Goal: Task Accomplishment & Management: Use online tool/utility

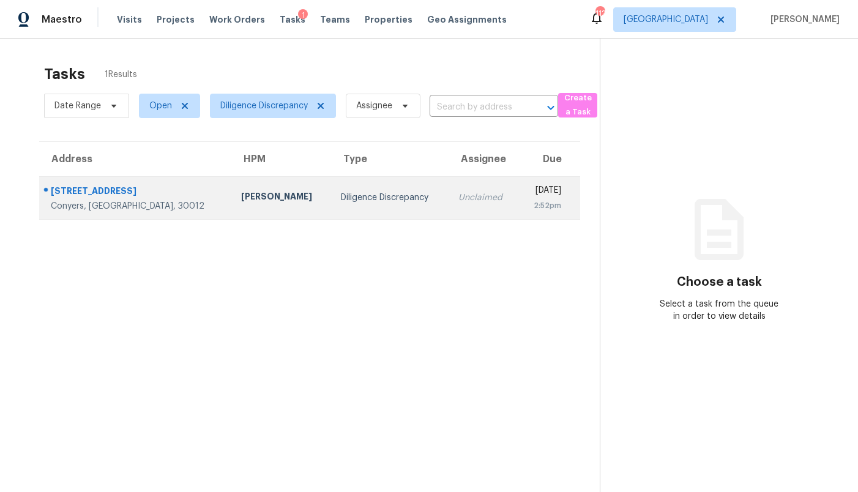
click at [375, 206] on td "Diligence Discrepancy" at bounding box center [389, 197] width 117 height 43
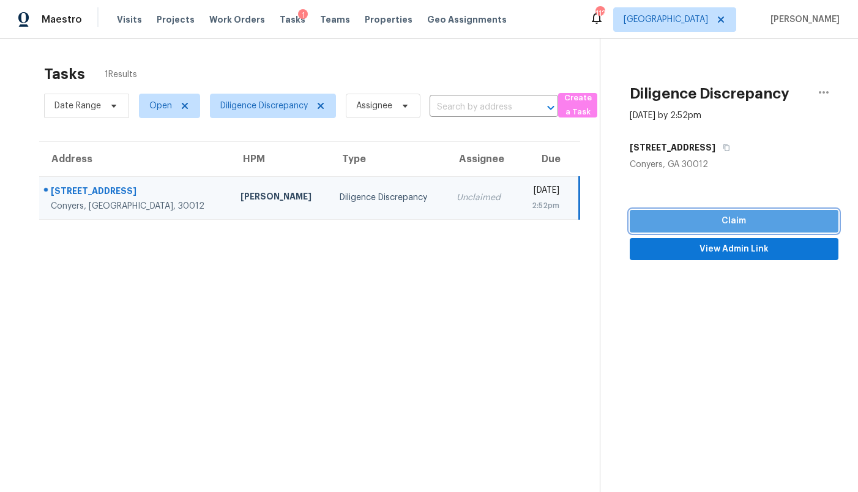
click at [722, 223] on span "Claim" at bounding box center [733, 221] width 189 height 15
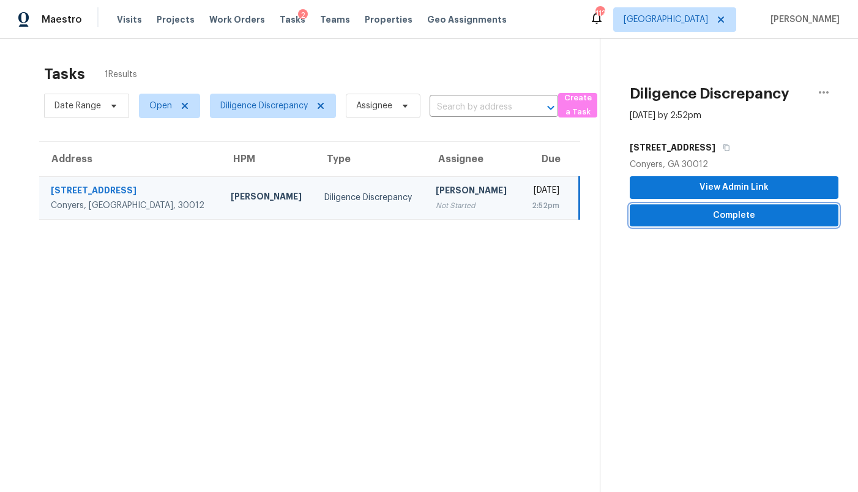
click at [736, 217] on span "Complete" at bounding box center [733, 215] width 189 height 15
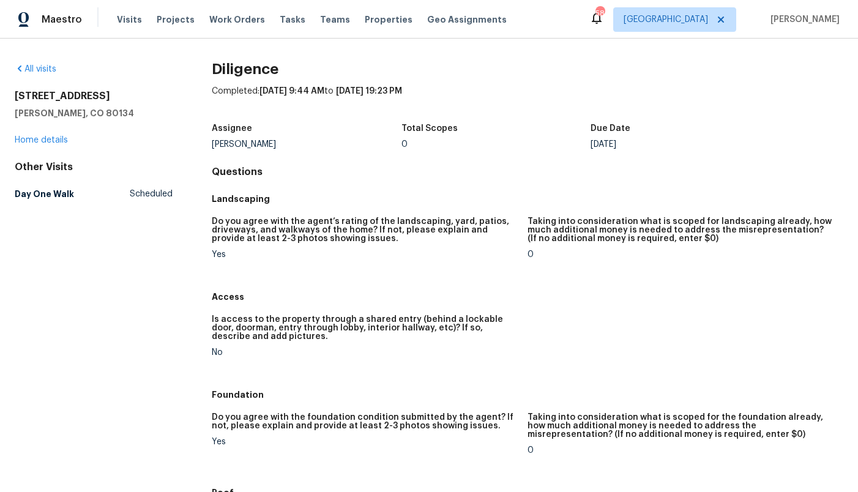
scroll to position [770, 0]
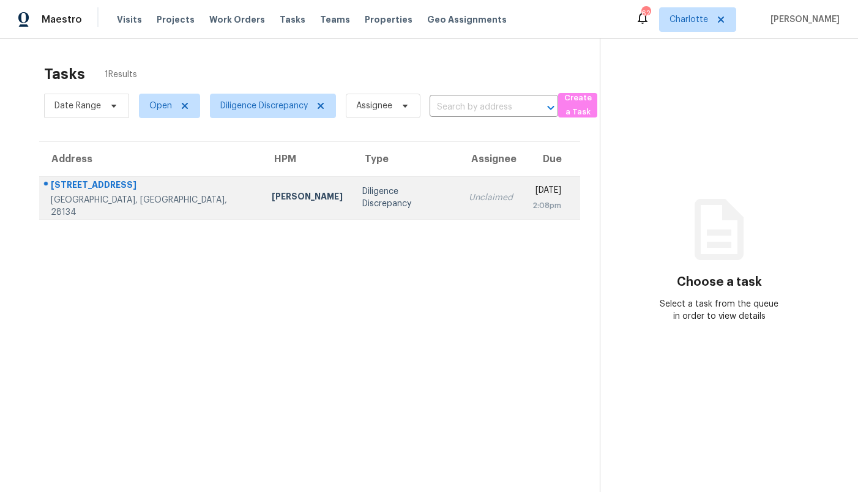
click at [362, 203] on div "Diligence Discrepancy" at bounding box center [405, 197] width 87 height 24
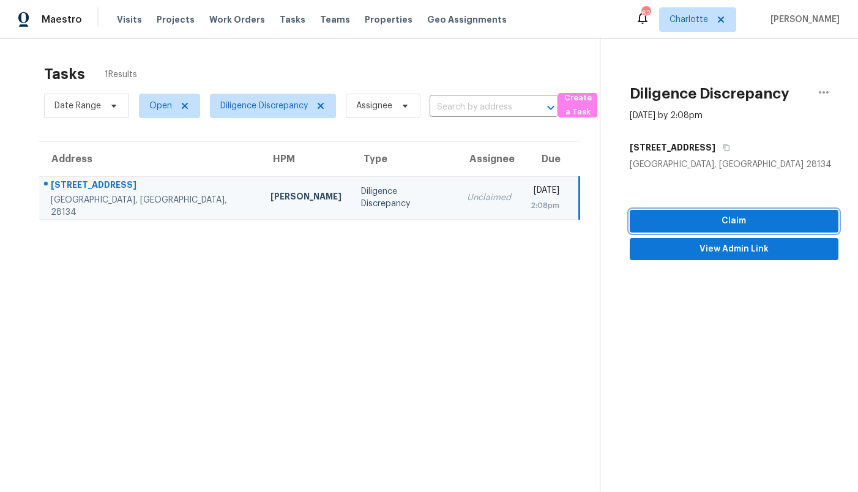
click at [738, 228] on span "Claim" at bounding box center [733, 221] width 189 height 15
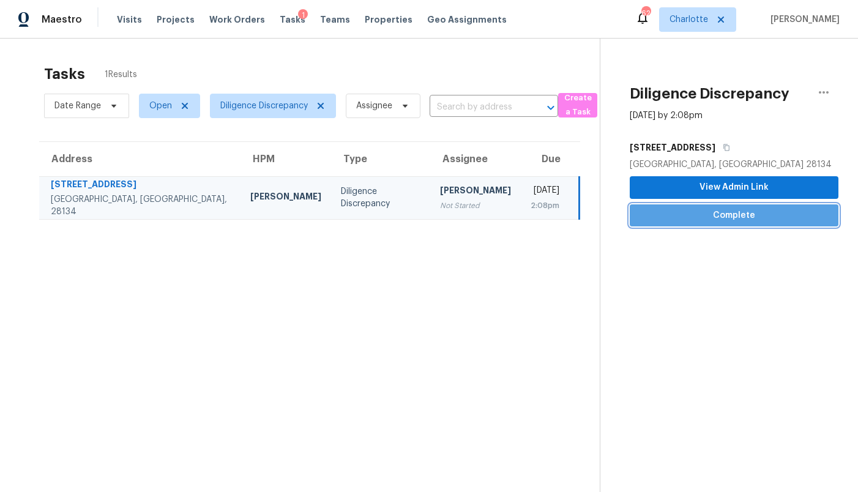
click at [733, 222] on span "Complete" at bounding box center [733, 215] width 189 height 15
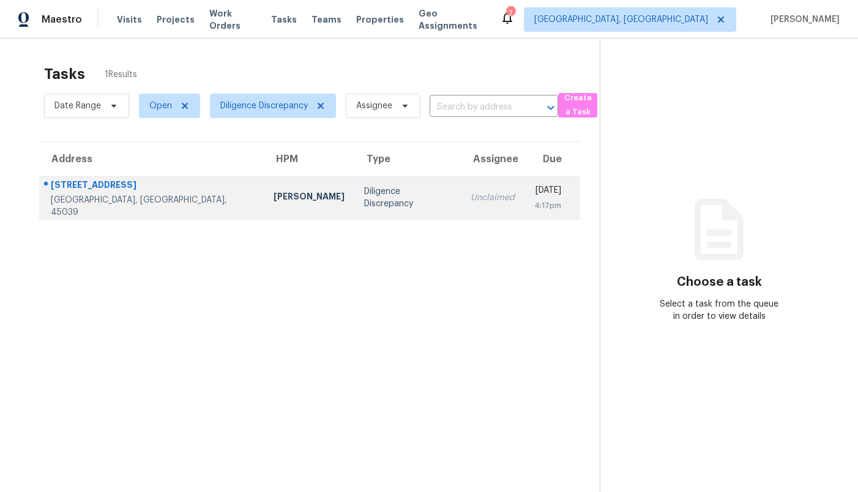
click at [149, 192] on div "[STREET_ADDRESS]" at bounding box center [152, 186] width 203 height 15
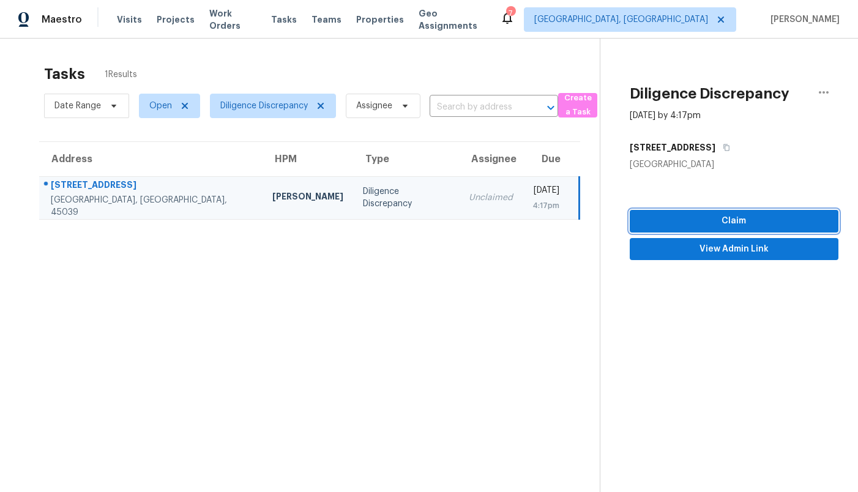
click at [728, 221] on span "Claim" at bounding box center [733, 221] width 189 height 15
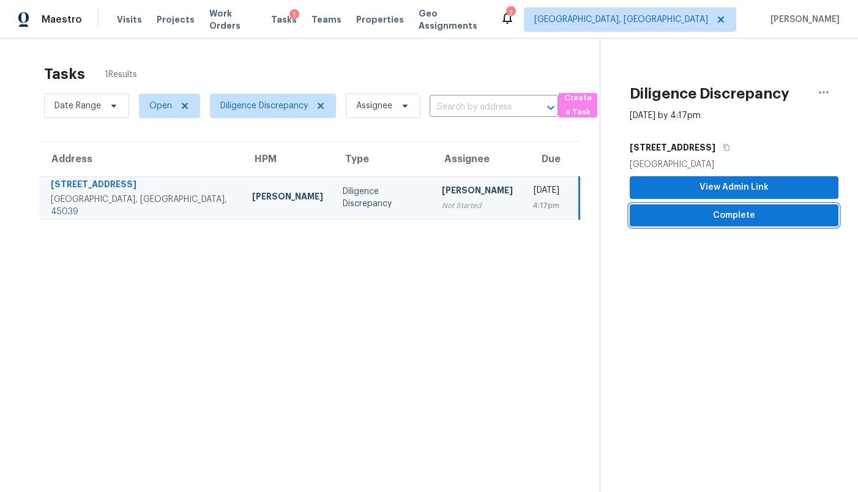
click at [728, 221] on span "Complete" at bounding box center [733, 215] width 189 height 15
